Goal: Task Accomplishment & Management: Manage account settings

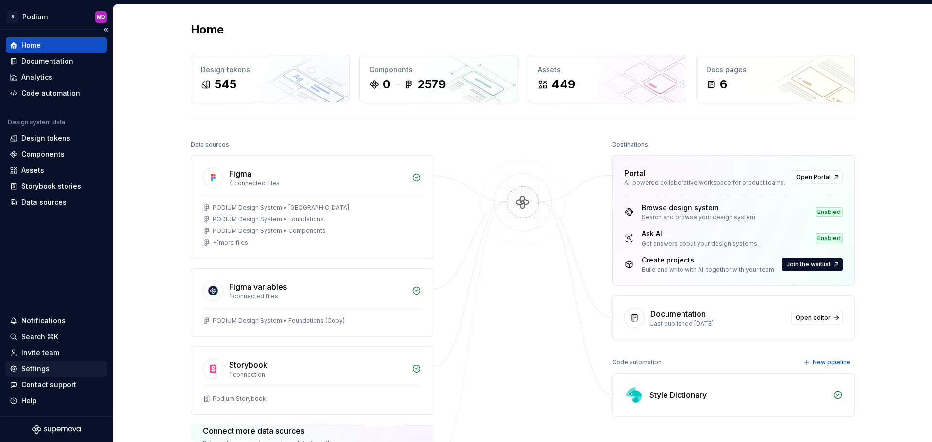
click at [47, 366] on div "Settings" at bounding box center [35, 369] width 28 height 10
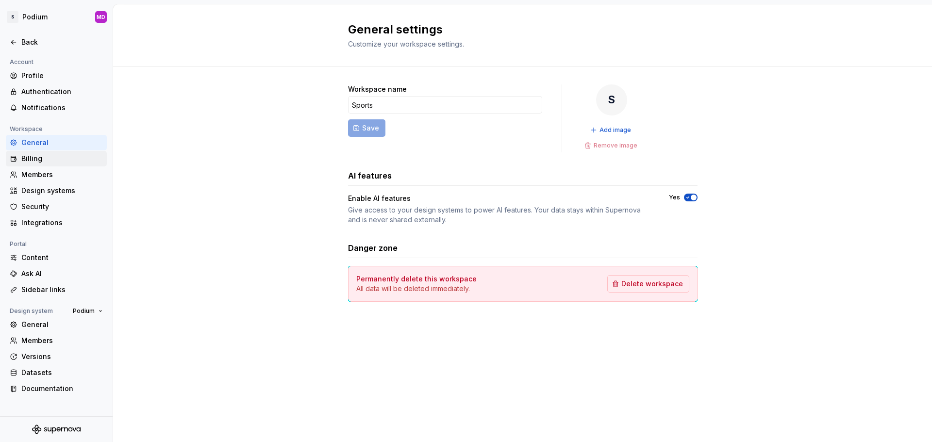
click at [41, 160] on div "Billing" at bounding box center [62, 159] width 82 height 10
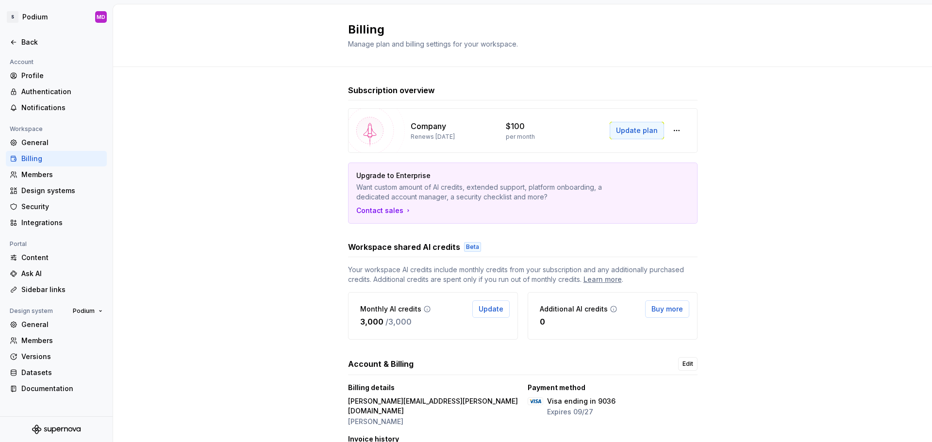
click at [639, 131] on span "Update plan" at bounding box center [637, 131] width 42 height 10
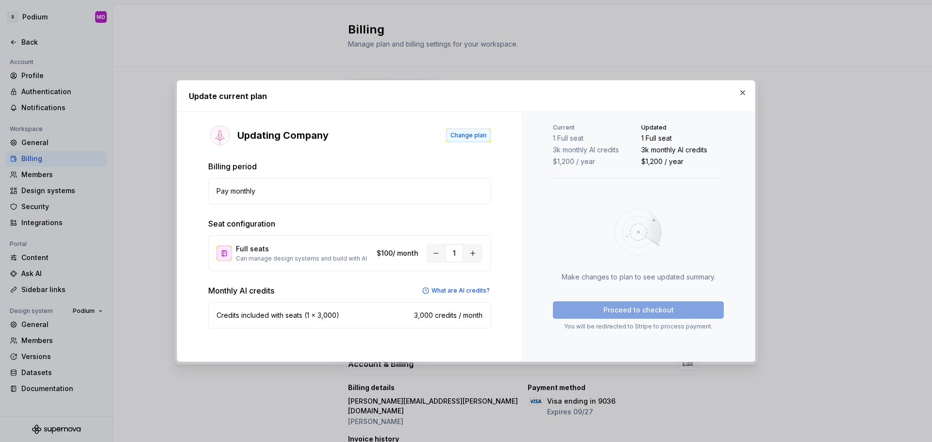
click at [462, 134] on span "Change plan" at bounding box center [468, 135] width 36 height 8
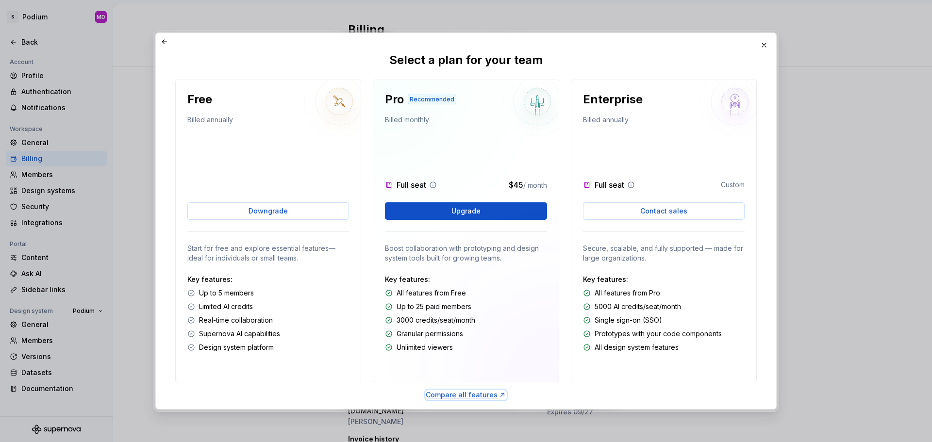
click at [489, 397] on div "Compare all features" at bounding box center [466, 395] width 81 height 10
click at [478, 210] on button "Upgrade" at bounding box center [466, 210] width 162 height 17
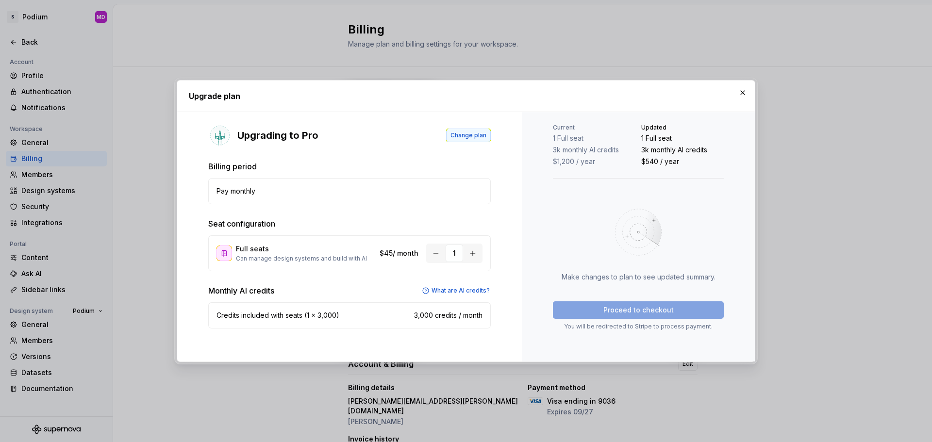
click at [463, 137] on span "Change plan" at bounding box center [468, 135] width 36 height 8
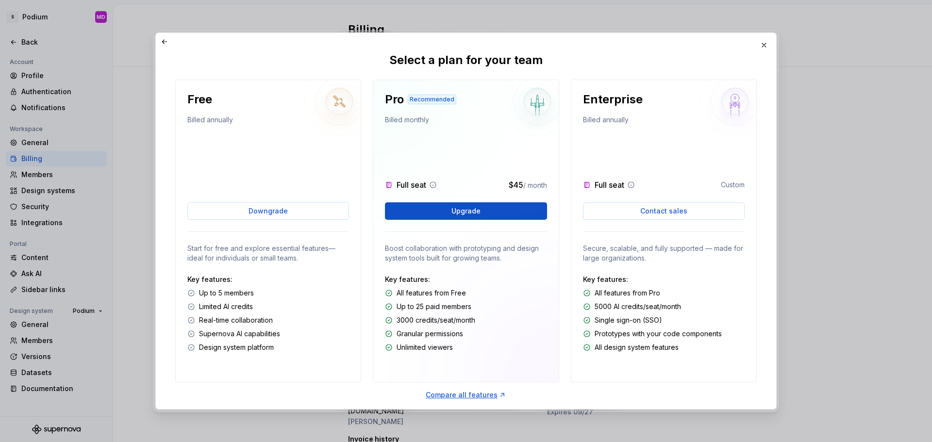
click at [523, 187] on span "/ month" at bounding box center [535, 185] width 24 height 8
click at [458, 217] on button "Upgrade" at bounding box center [466, 210] width 162 height 17
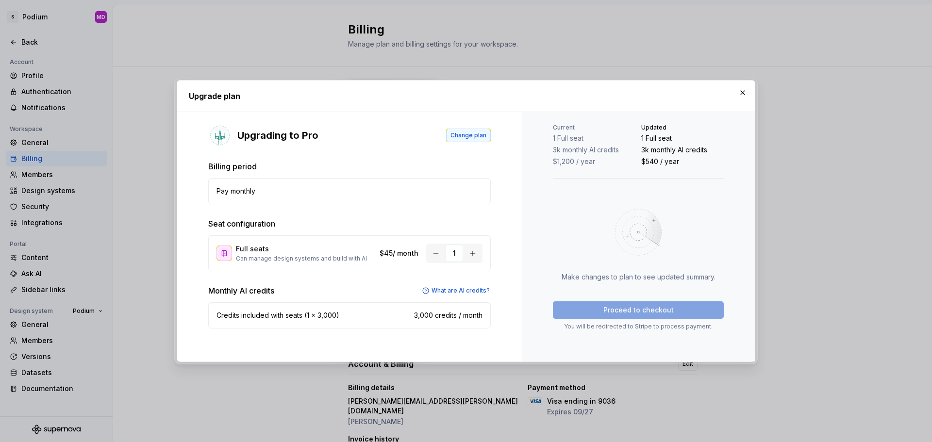
click at [468, 135] on span "Change plan" at bounding box center [468, 135] width 36 height 8
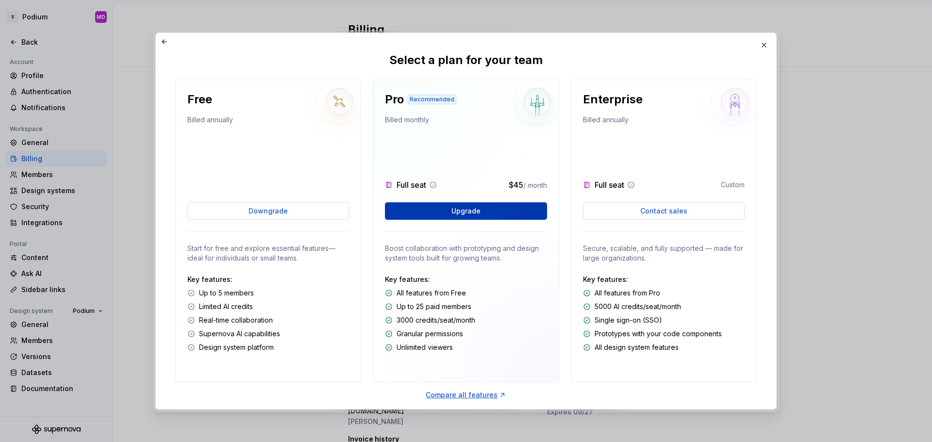
click at [500, 216] on button "Upgrade" at bounding box center [466, 210] width 162 height 17
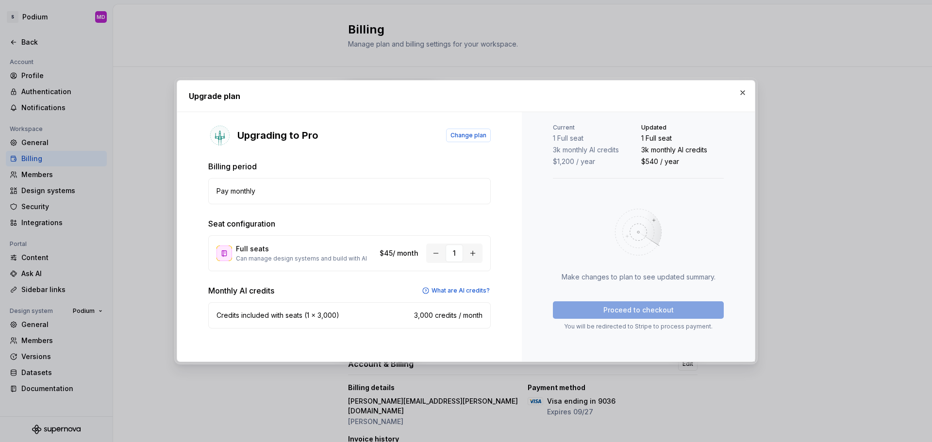
click at [658, 311] on div "Proceed to checkout You will be redirected to Stripe to process payment." at bounding box center [638, 315] width 171 height 29
click at [380, 257] on p "$45 / month" at bounding box center [398, 253] width 39 height 10
click at [606, 307] on div "Proceed to checkout You will be redirected to Stripe to process payment." at bounding box center [638, 315] width 171 height 29
click at [659, 313] on div "Proceed to checkout You will be redirected to Stripe to process payment." at bounding box center [638, 315] width 171 height 29
click at [426, 338] on div "Upgrading to Pro Change plan Billing period Pay monthly Seat configuration Full…" at bounding box center [349, 236] width 344 height 249
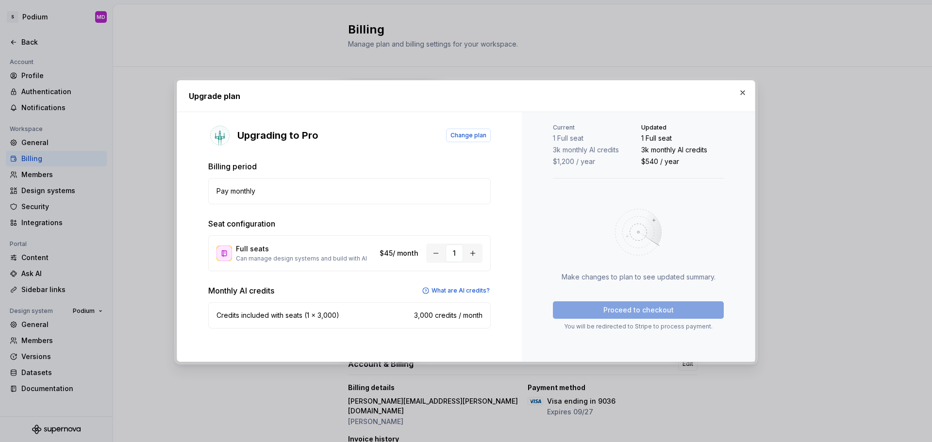
click at [331, 226] on p "Seat configuration" at bounding box center [349, 224] width 282 height 12
click at [741, 93] on button "button" at bounding box center [743, 93] width 14 height 14
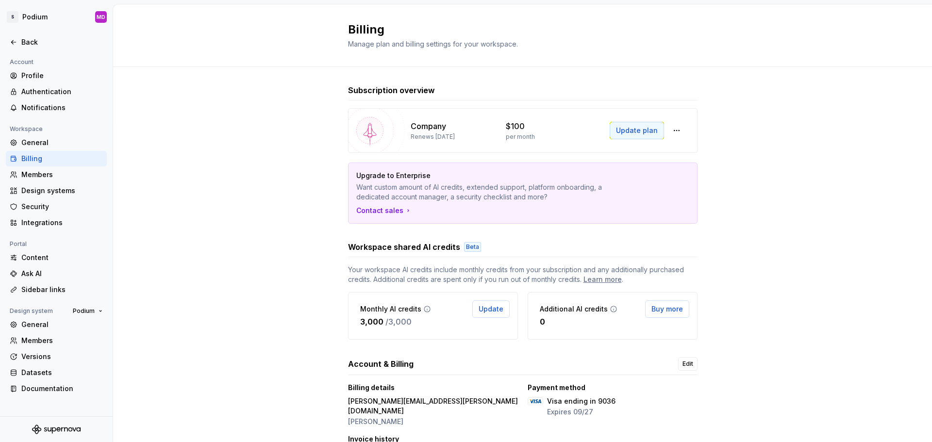
click at [644, 134] on span "Update plan" at bounding box center [637, 131] width 42 height 10
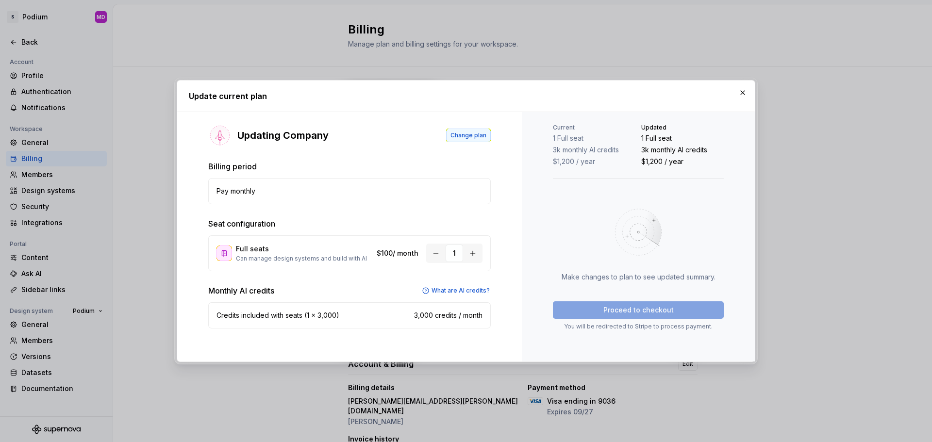
click at [459, 142] on button "Change plan" at bounding box center [468, 136] width 45 height 14
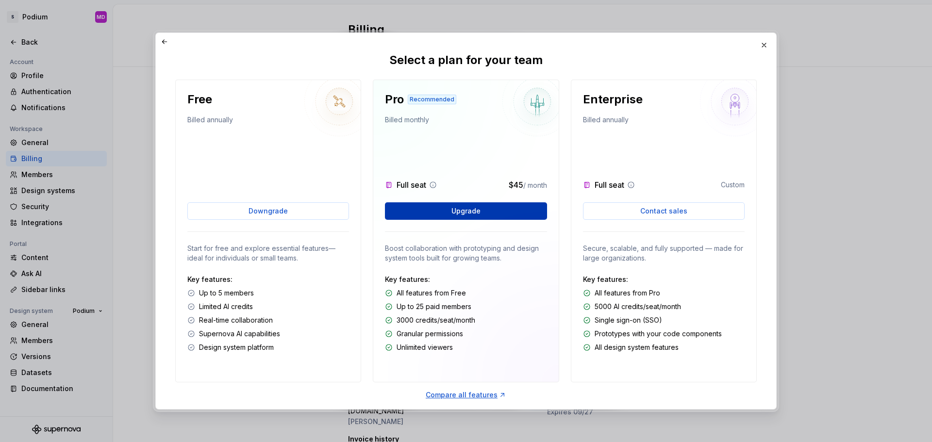
click at [463, 210] on span "Upgrade" at bounding box center [465, 211] width 29 height 10
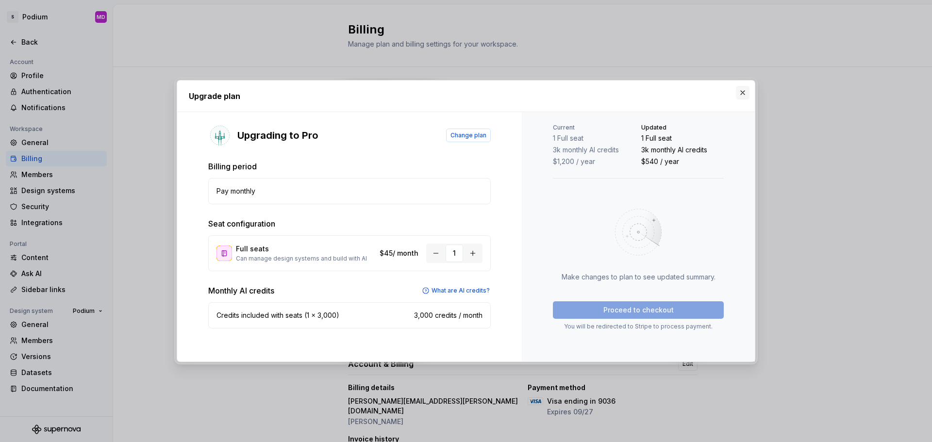
click at [741, 95] on button "button" at bounding box center [743, 93] width 14 height 14
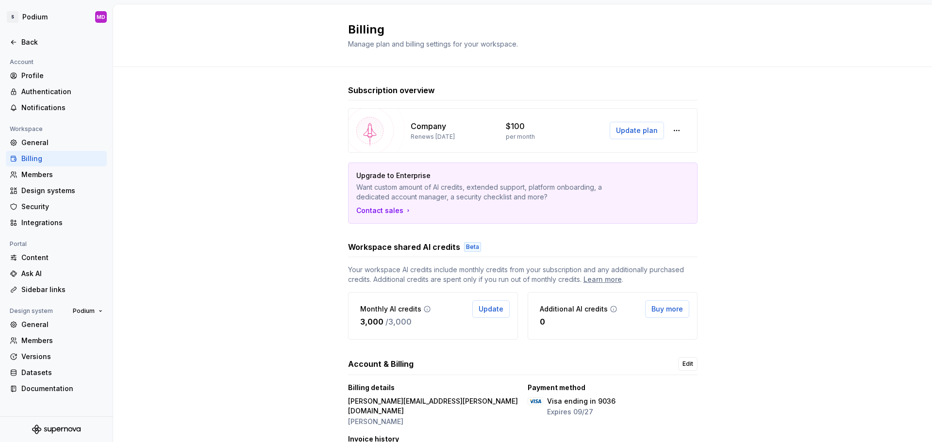
click at [780, 119] on div "Subscription overview Company Renews [DATE] $100 per month Update plan Upgrade …" at bounding box center [522, 283] width 819 height 433
click at [34, 16] on html "S Podium MD Back Account Profile Authentication Notifications Workspace General…" at bounding box center [466, 221] width 932 height 442
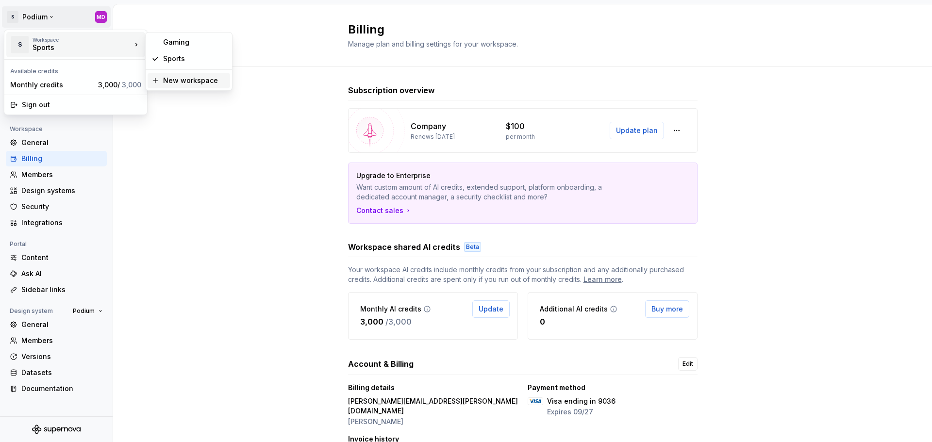
click at [163, 79] on div "New workspace" at bounding box center [194, 81] width 63 height 10
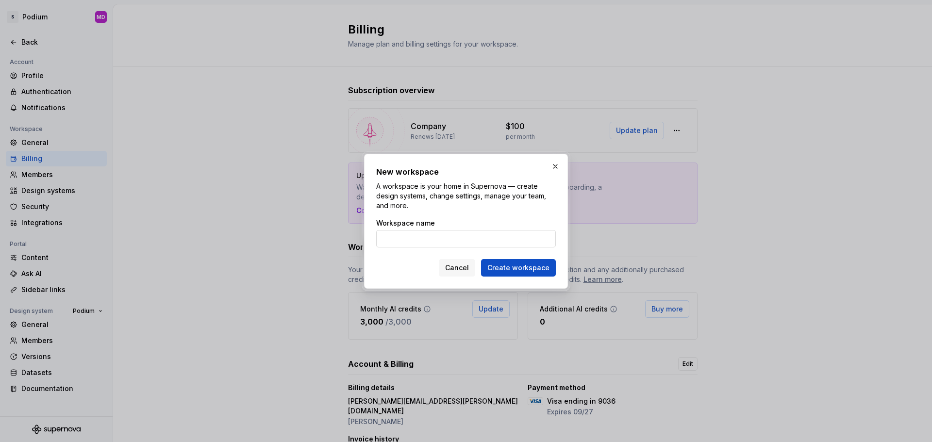
click at [437, 241] on input "Workspace name" at bounding box center [466, 238] width 180 height 17
type input "Sports"
click at [536, 269] on span "Create workspace" at bounding box center [518, 268] width 62 height 10
